Goal: Check status: Check status

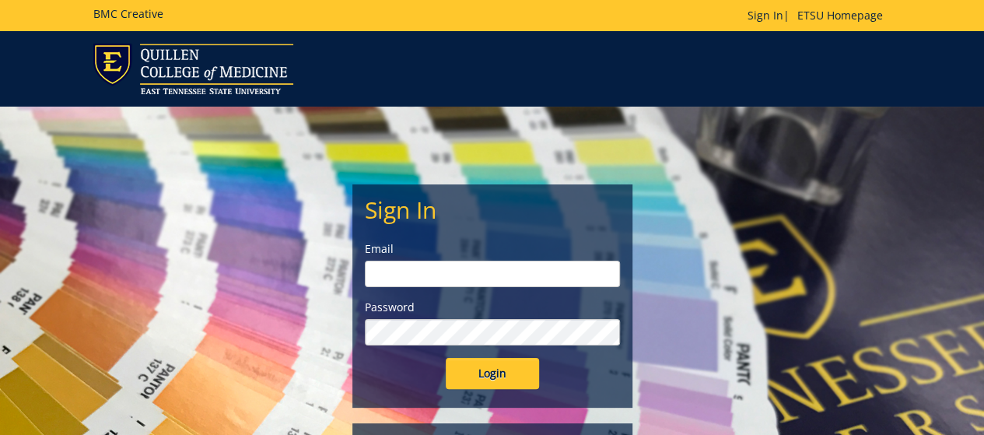
click at [449, 278] on input "email" at bounding box center [492, 274] width 255 height 26
type input "[PERSON_NAME][EMAIL_ADDRESS][DOMAIN_NAME]"
click at [446, 358] on input "Login" at bounding box center [492, 373] width 93 height 31
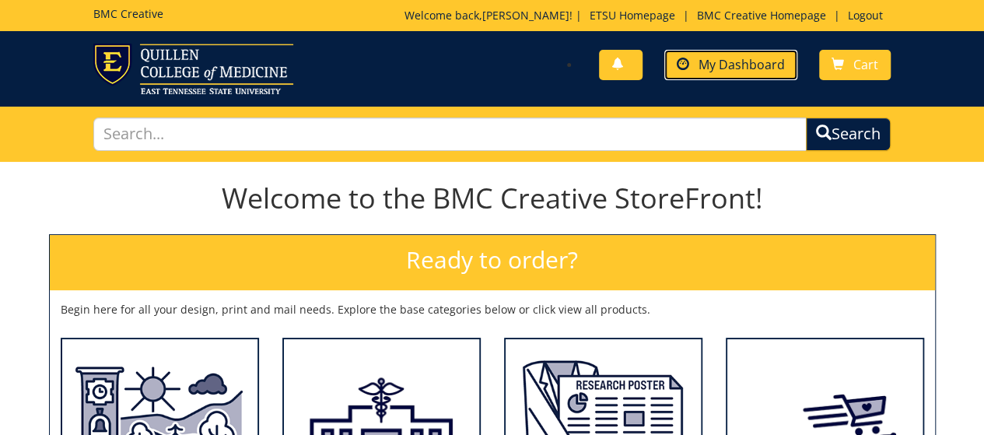
click at [734, 62] on span "My Dashboard" at bounding box center [741, 64] width 86 height 17
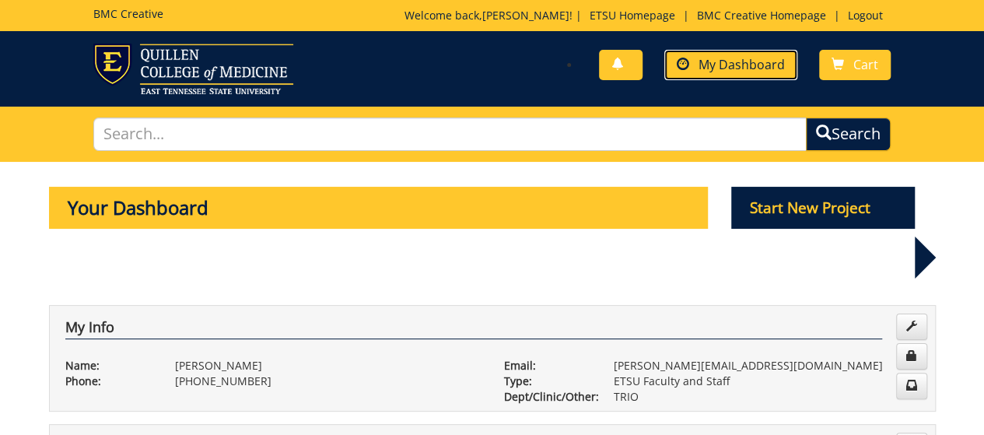
click at [760, 65] on span "My Dashboard" at bounding box center [741, 64] width 86 height 17
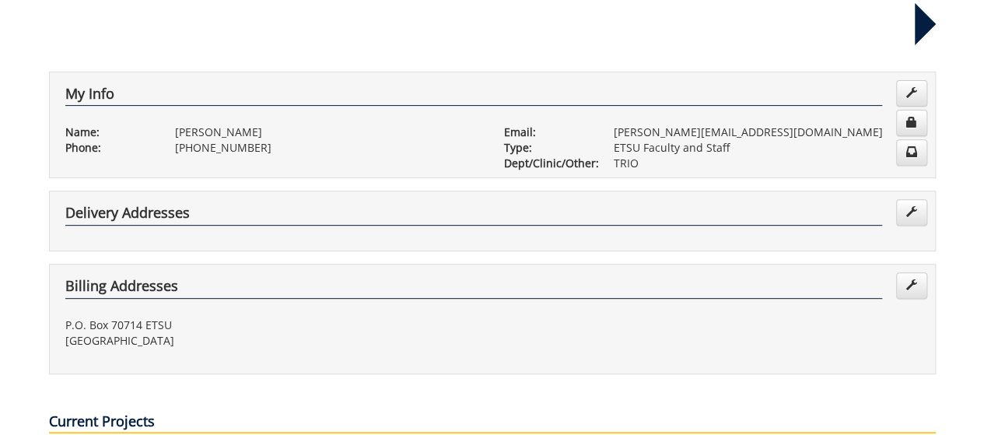
scroll to position [467, 0]
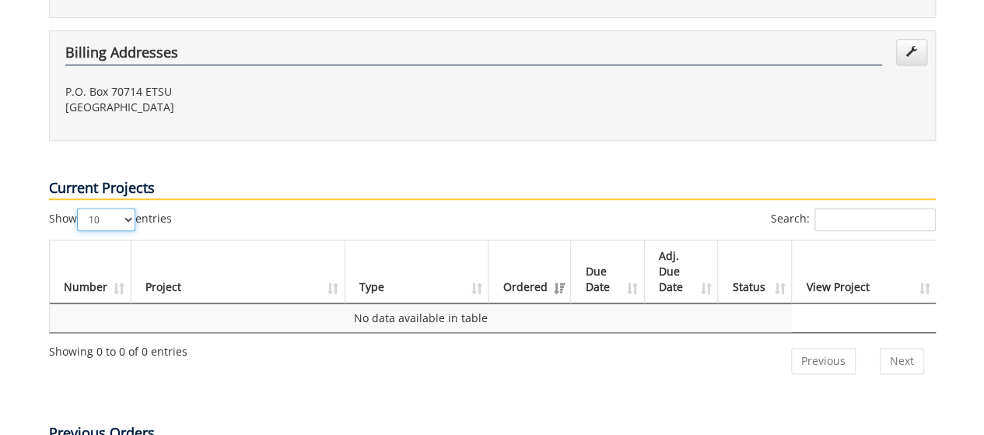
click at [124, 208] on select "10 25 50 100" at bounding box center [106, 219] width 58 height 23
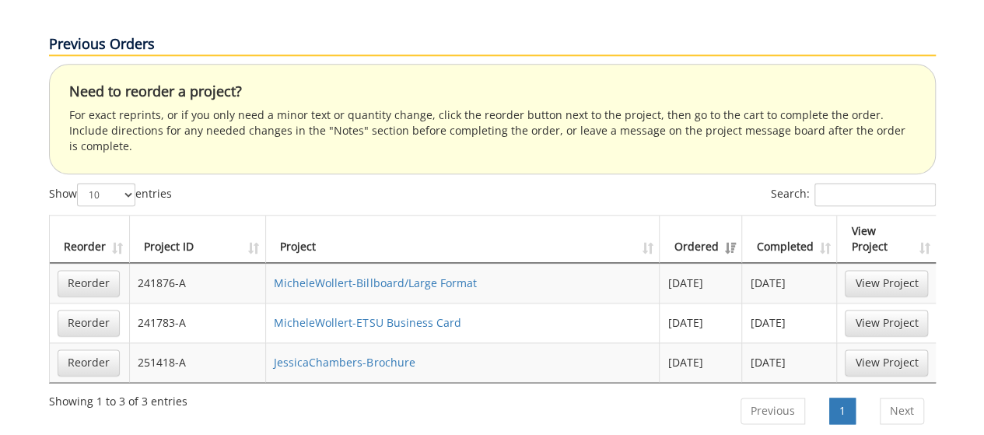
scroll to position [0, 1]
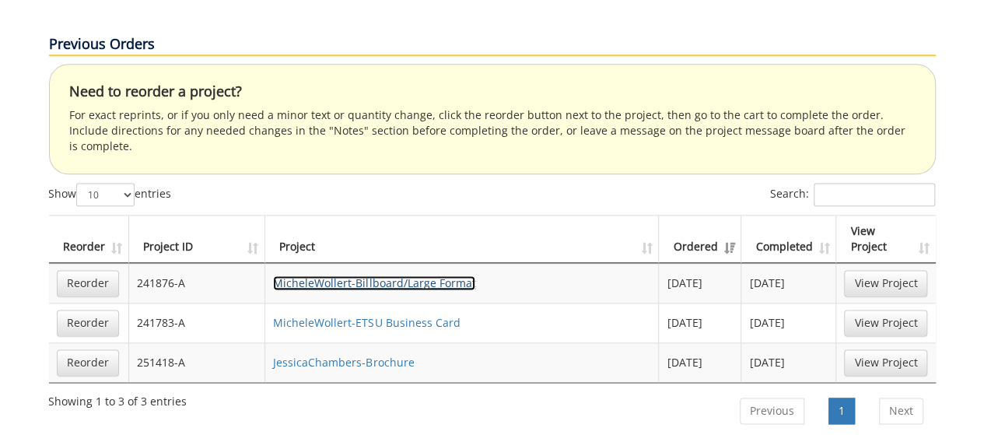
click at [397, 275] on link "MicheleWollert-Billboard/Large Format" at bounding box center [374, 282] width 202 height 15
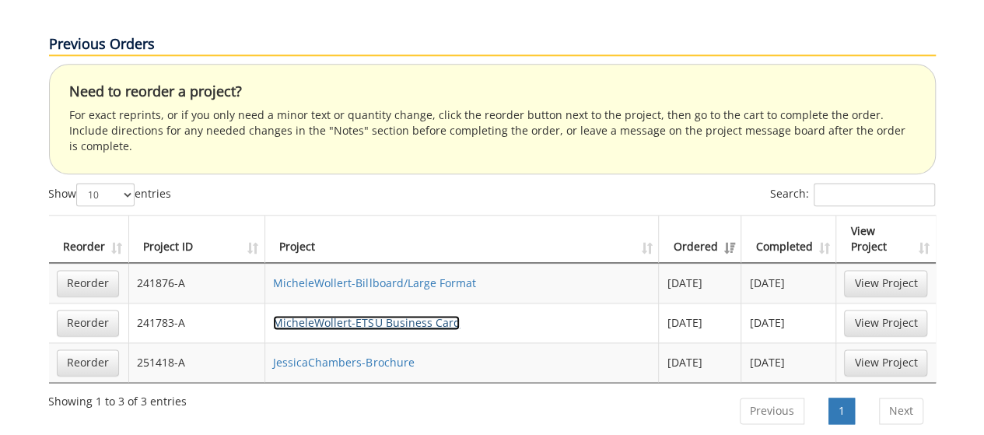
click at [375, 315] on link "MicheleWollert-ETSU Business Card" at bounding box center [366, 322] width 187 height 15
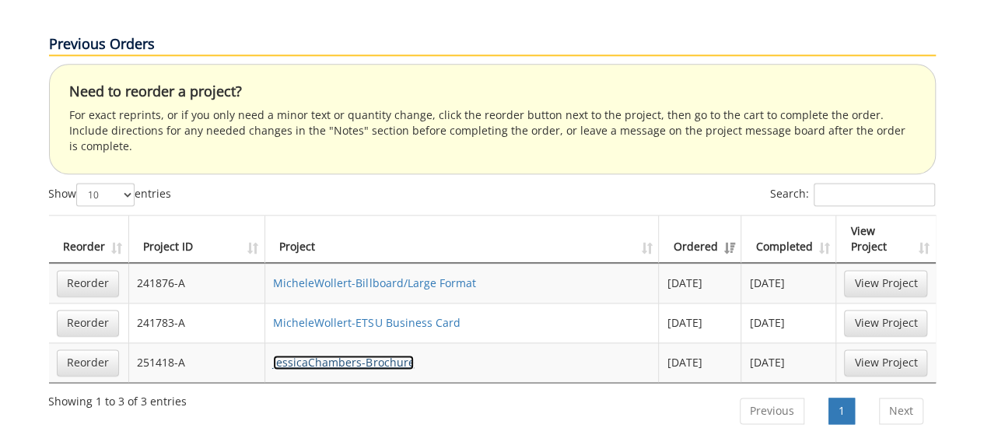
click at [380, 355] on link "JessicaChambers-Brochure" at bounding box center [343, 362] width 141 height 15
click at [909, 397] on link "Next" at bounding box center [901, 410] width 44 height 26
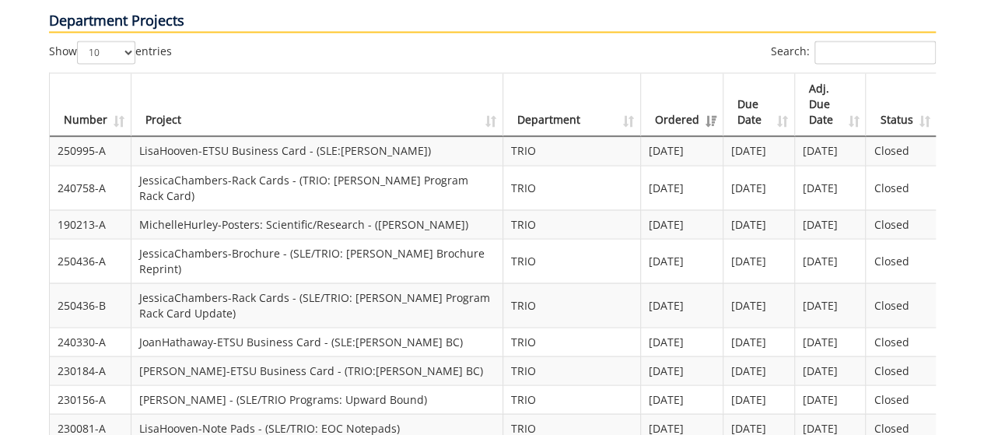
scroll to position [1244, 0]
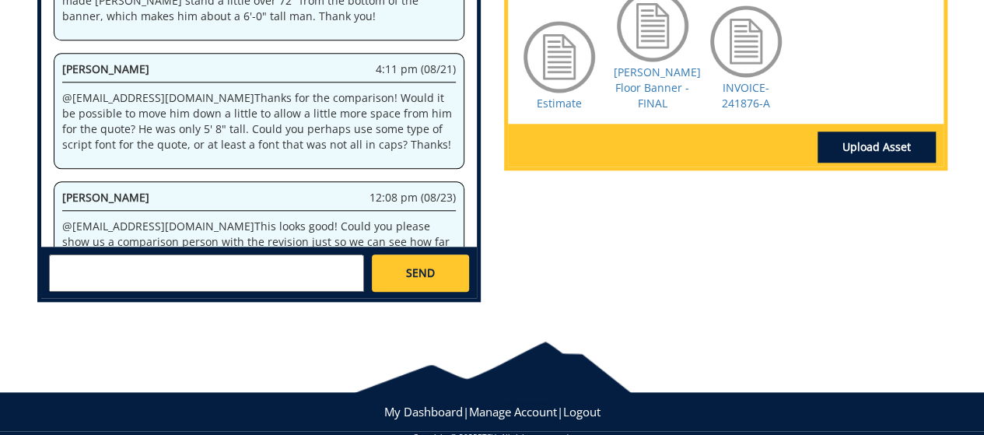
scroll to position [764, 0]
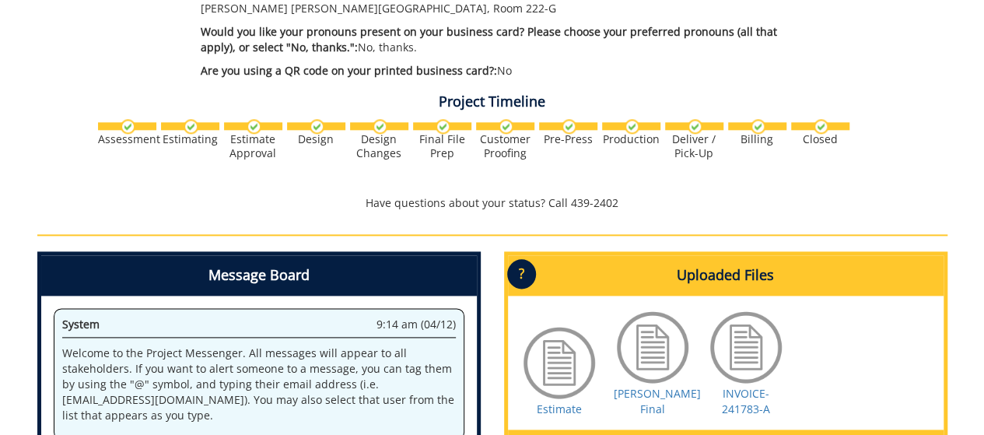
scroll to position [876, 0]
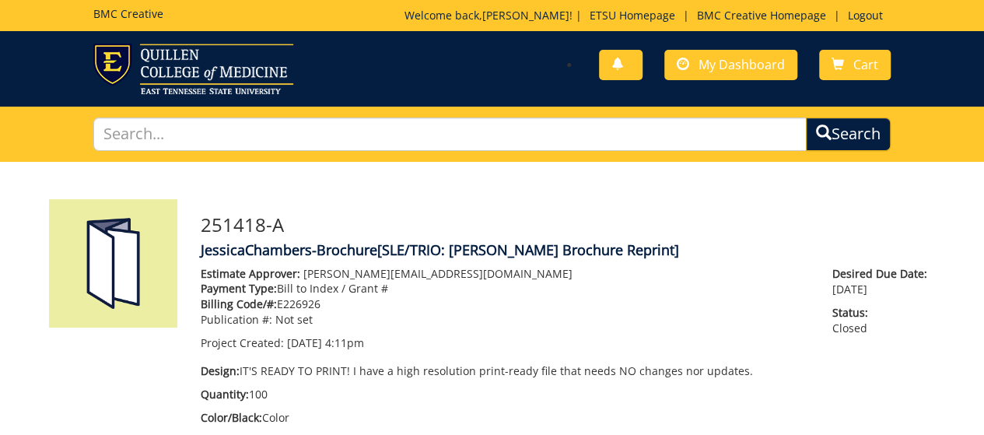
scroll to position [204, 0]
